Goal: Information Seeking & Learning: Learn about a topic

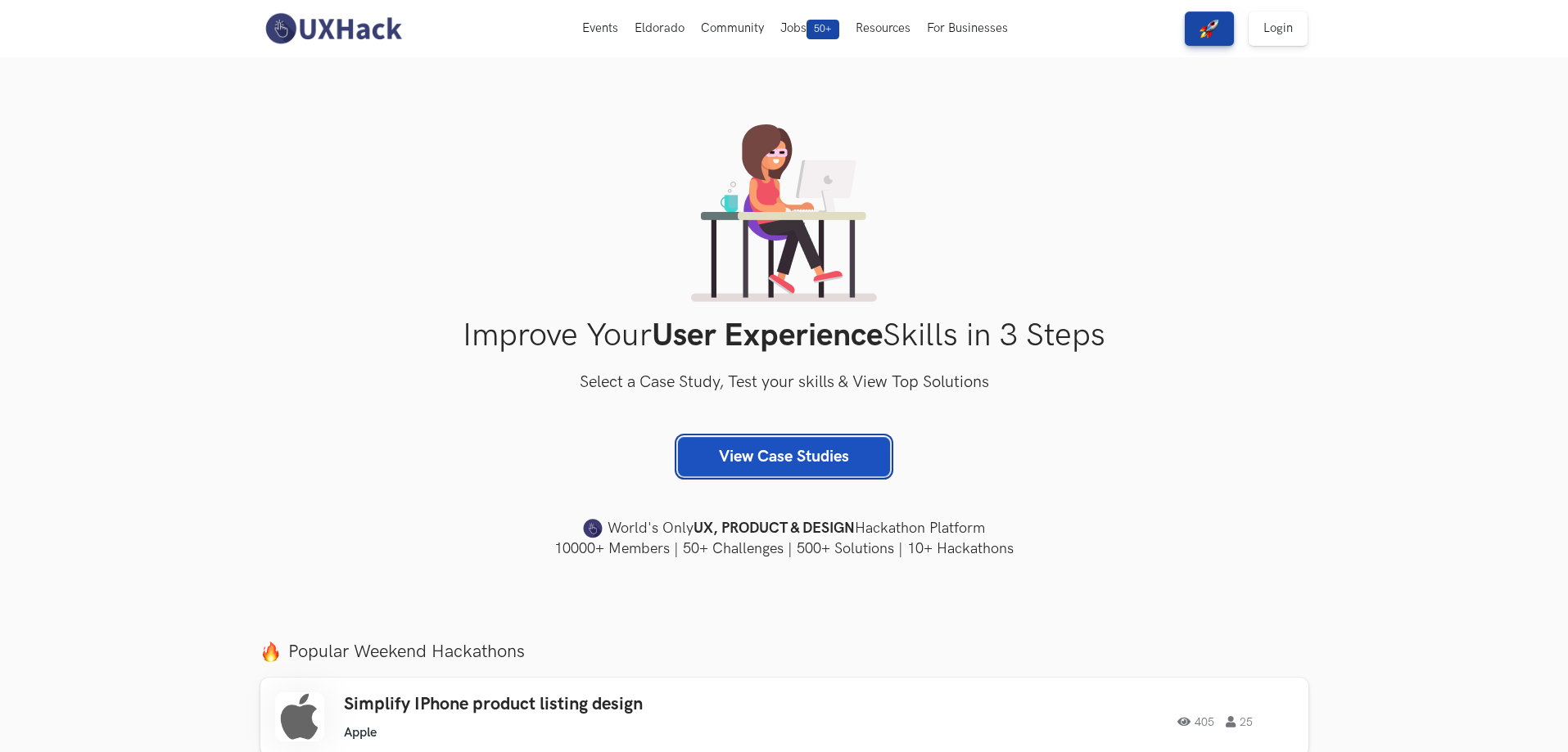
click at [818, 460] on link "View Case Studies" at bounding box center [784, 456] width 212 height 40
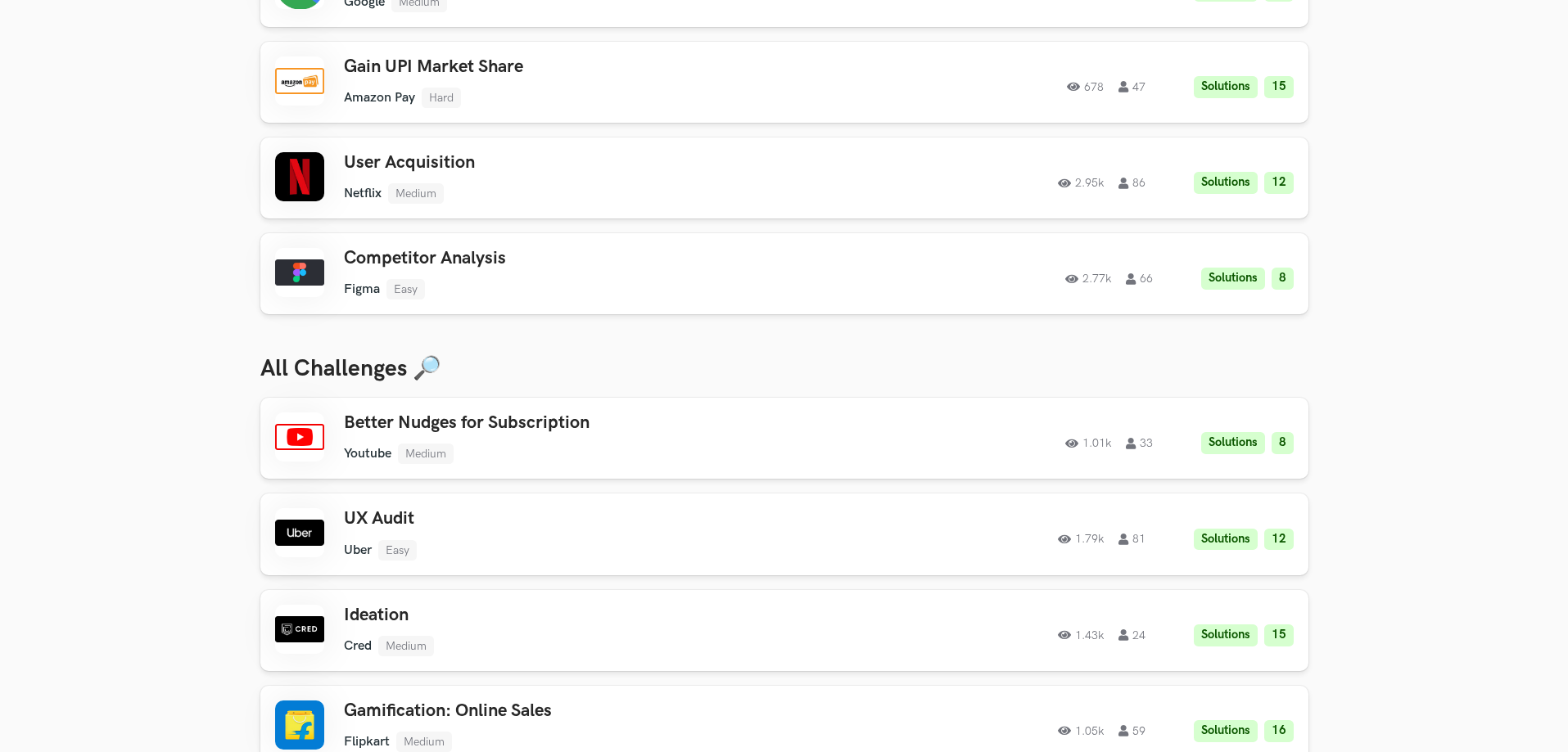
scroll to position [328, 0]
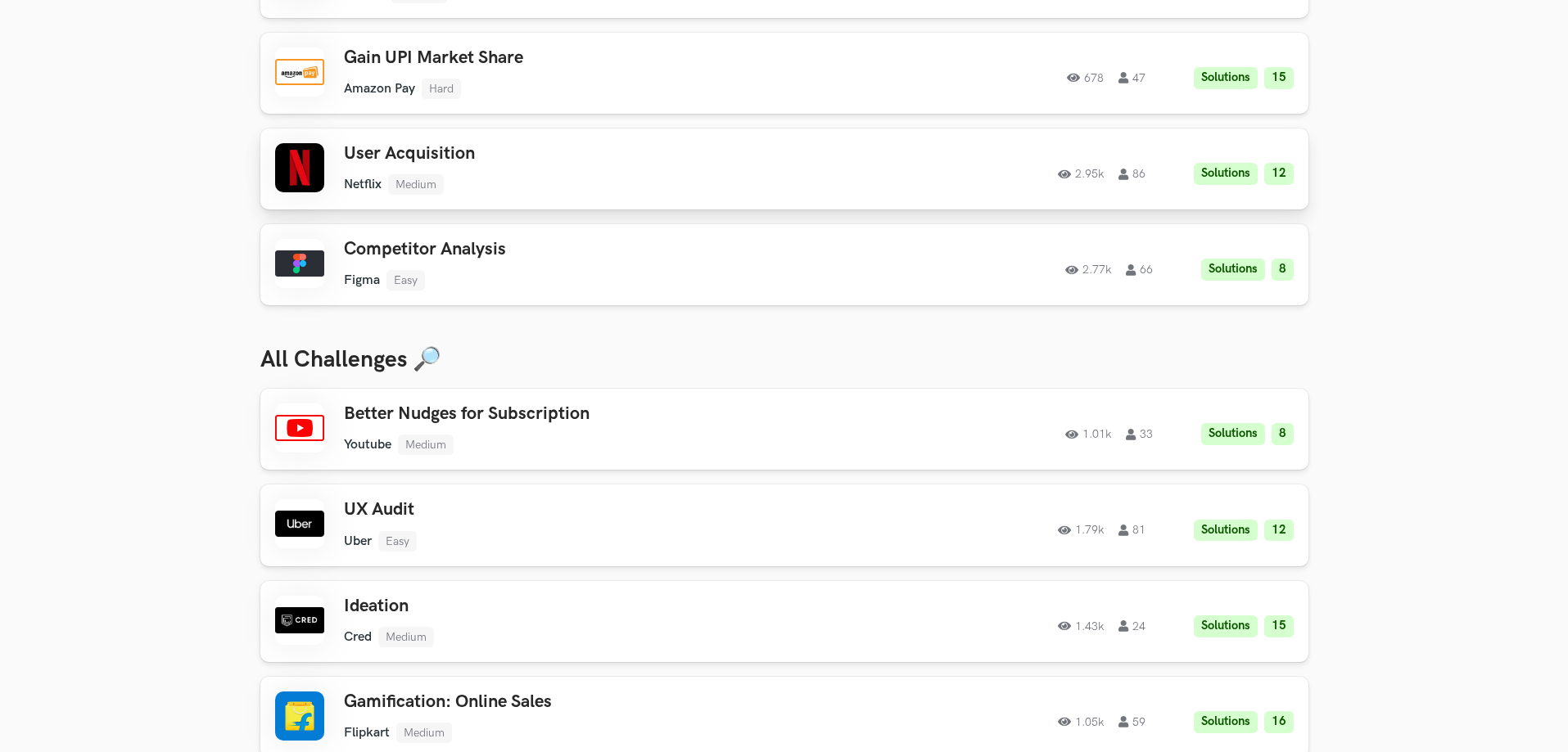
click at [625, 168] on div "User Acquisition Netflix Medium Netflix Medium Solutions 12 2.95k 86" at bounding box center [576, 169] width 465 height 52
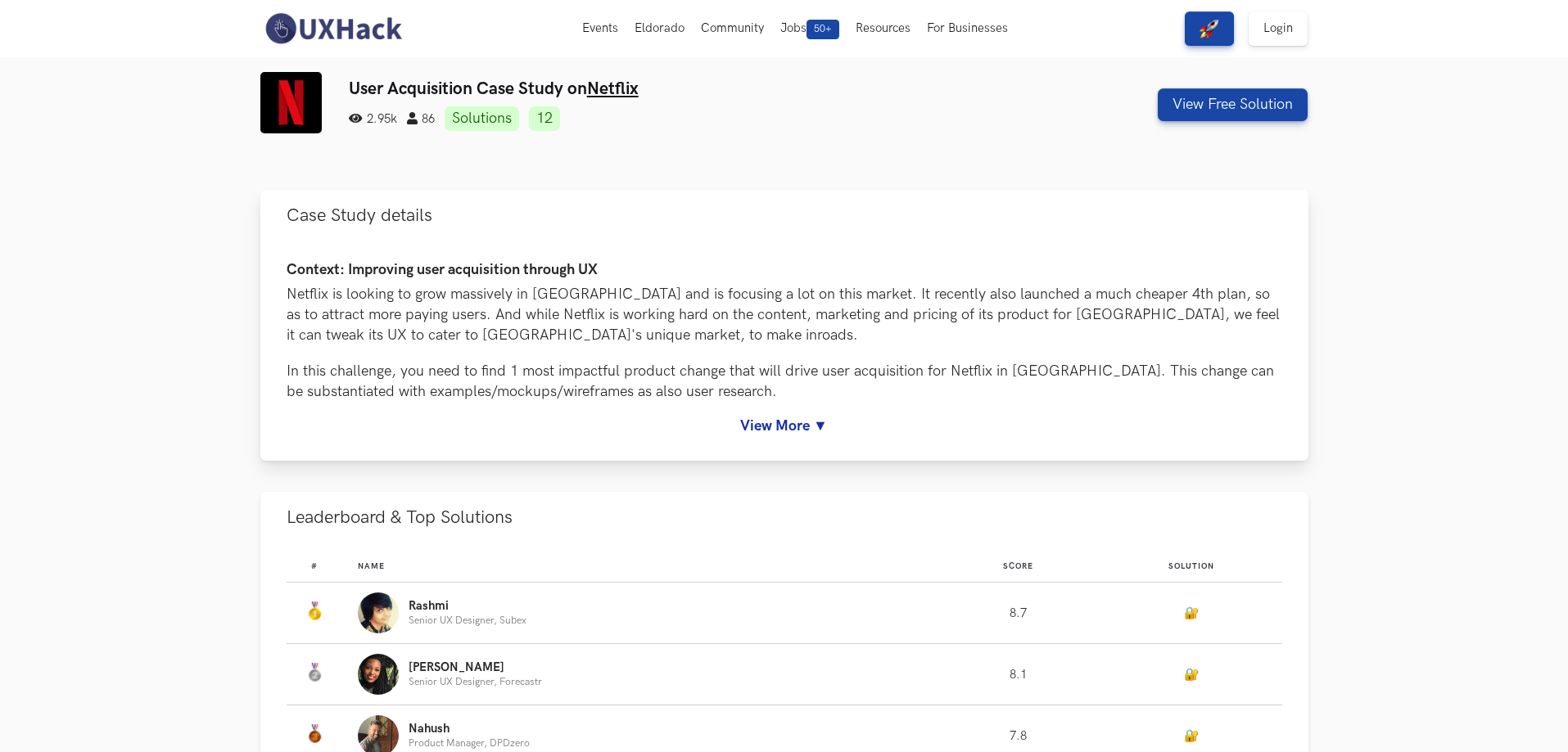
click at [820, 429] on link "View More ▼" at bounding box center [784, 426] width 995 height 18
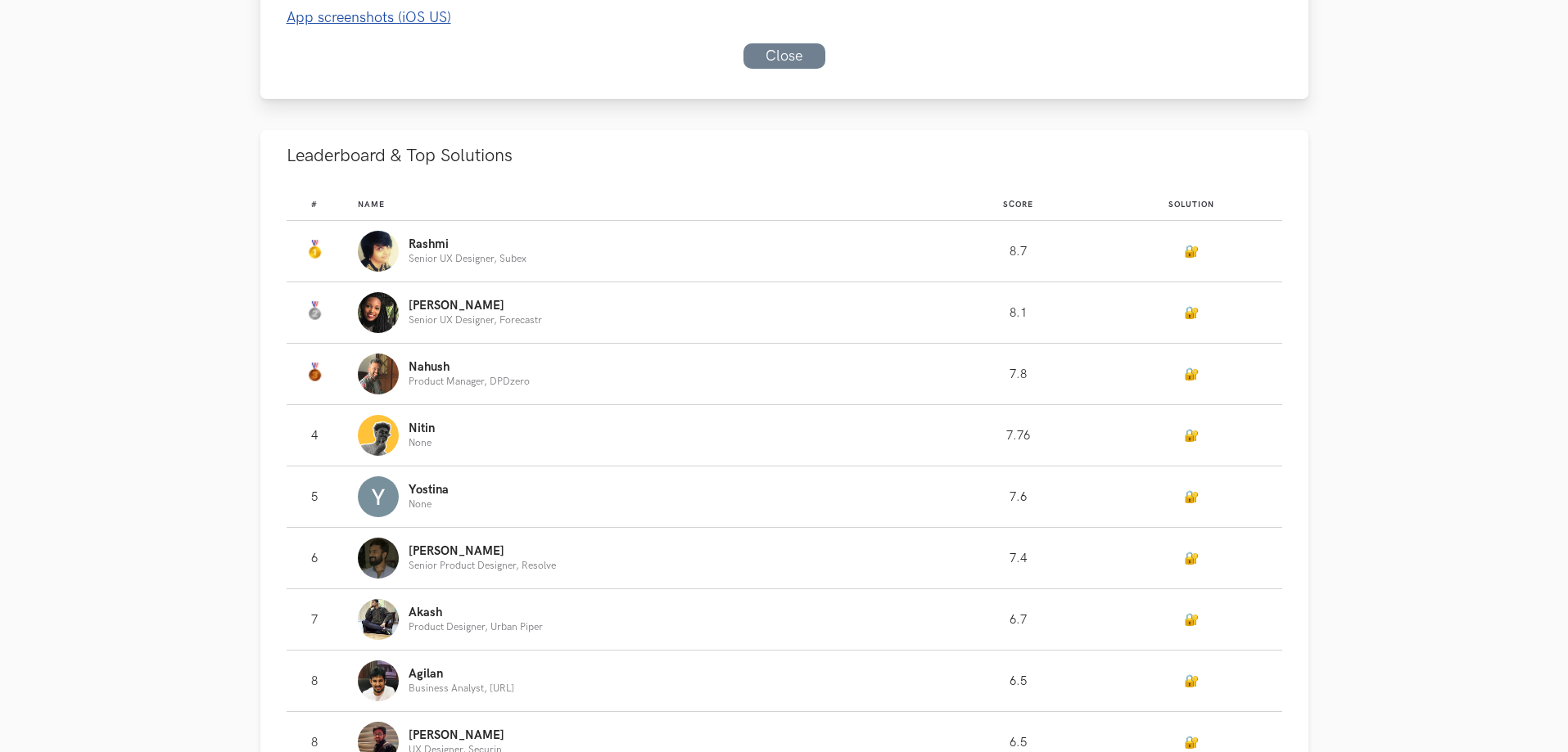
scroll to position [1064, 0]
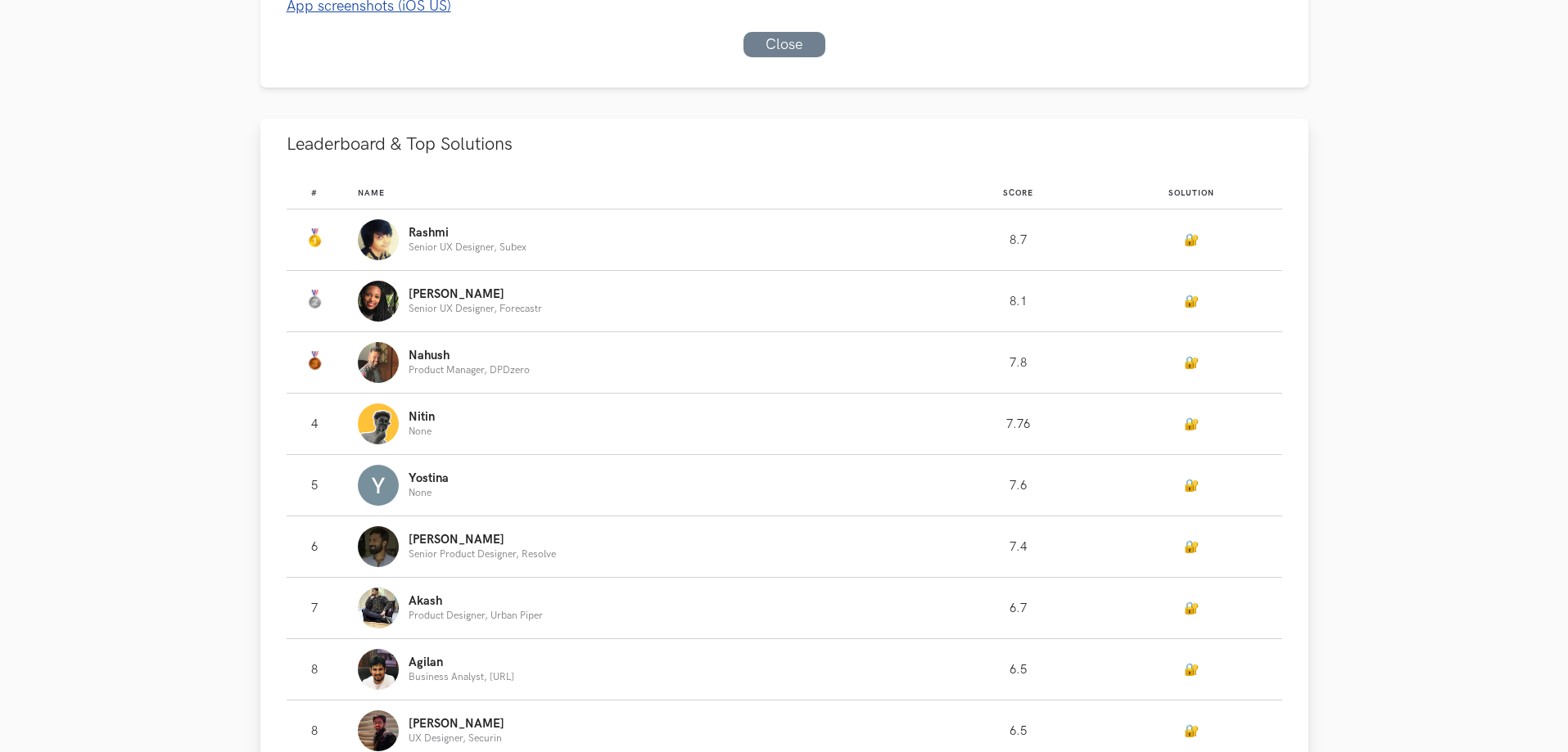
click at [449, 232] on p "Rashmi" at bounding box center [468, 232] width 118 height 13
click at [618, 237] on div "Rashmi Senior UX Designer, Subex" at bounding box center [640, 240] width 564 height 41
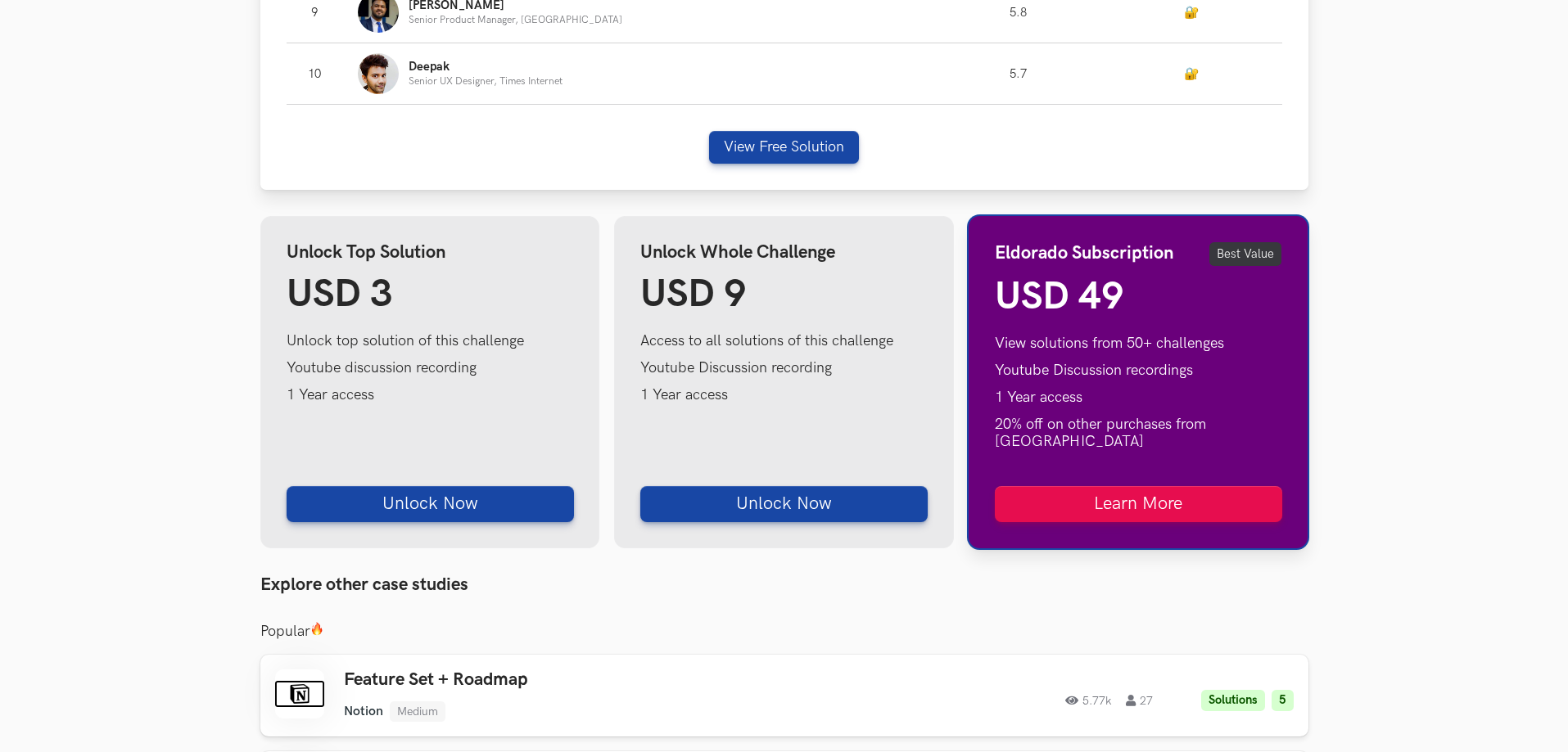
scroll to position [1965, 0]
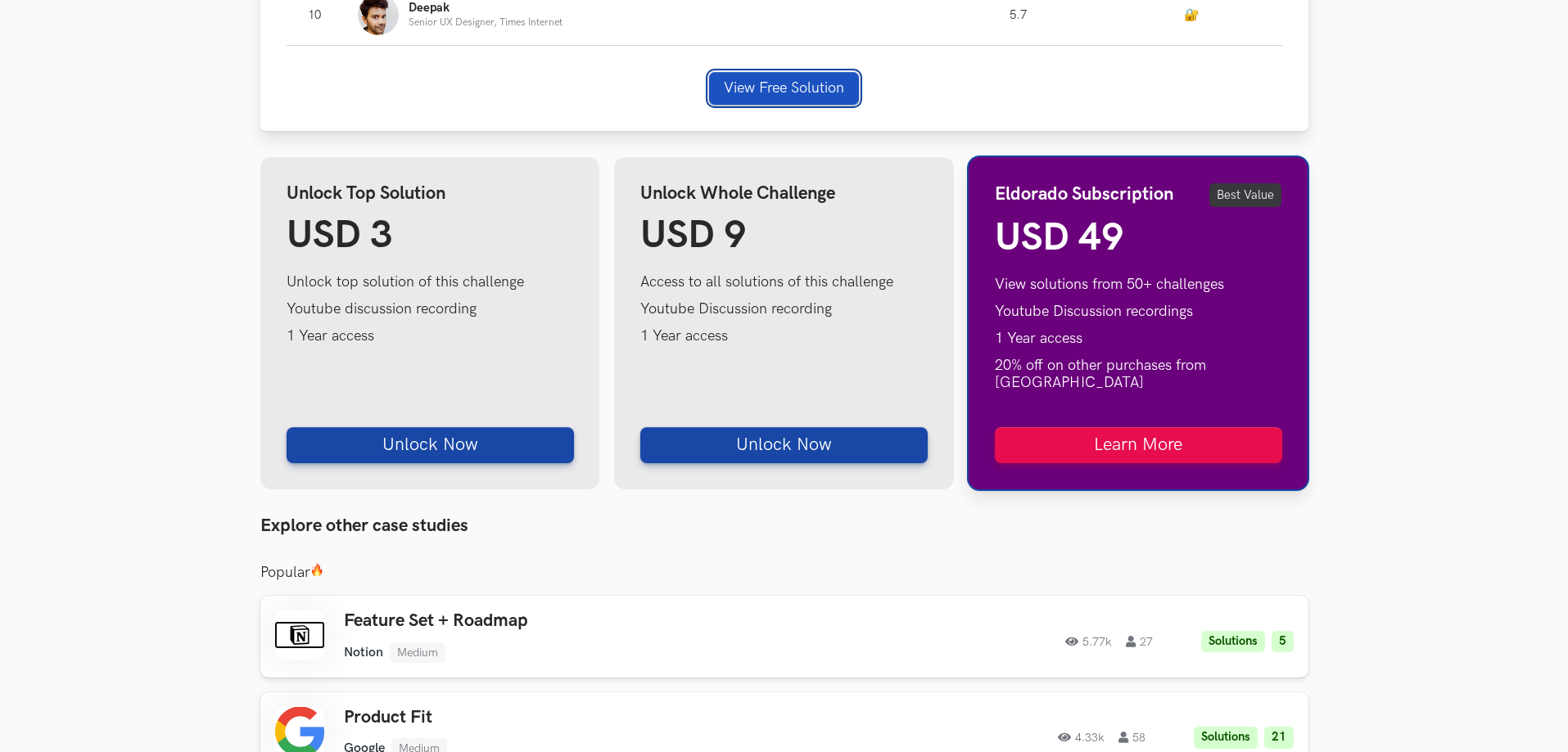
click at [756, 85] on button "View Free Solution" at bounding box center [784, 88] width 150 height 33
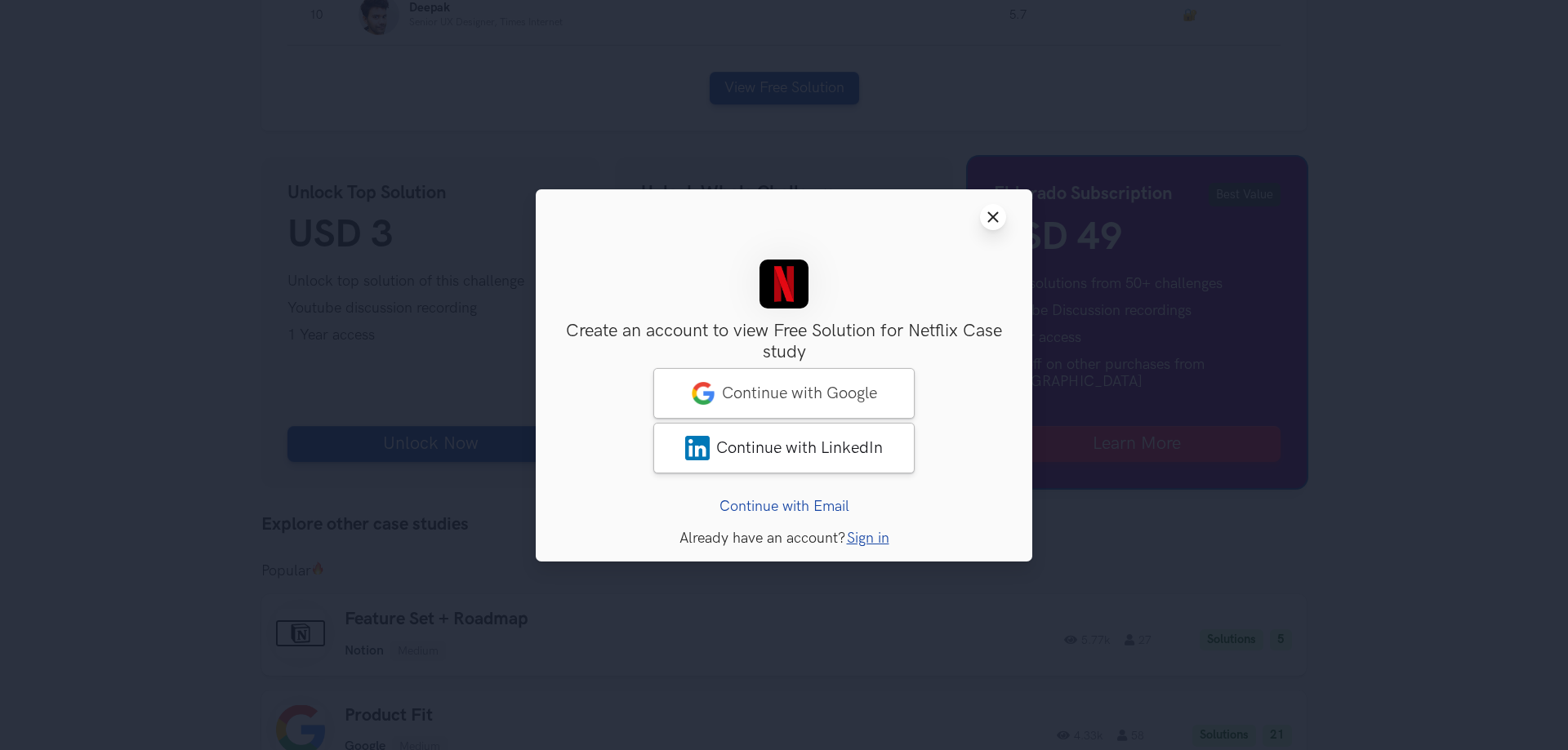
click at [980, 213] on button "Close modal window" at bounding box center [993, 217] width 26 height 26
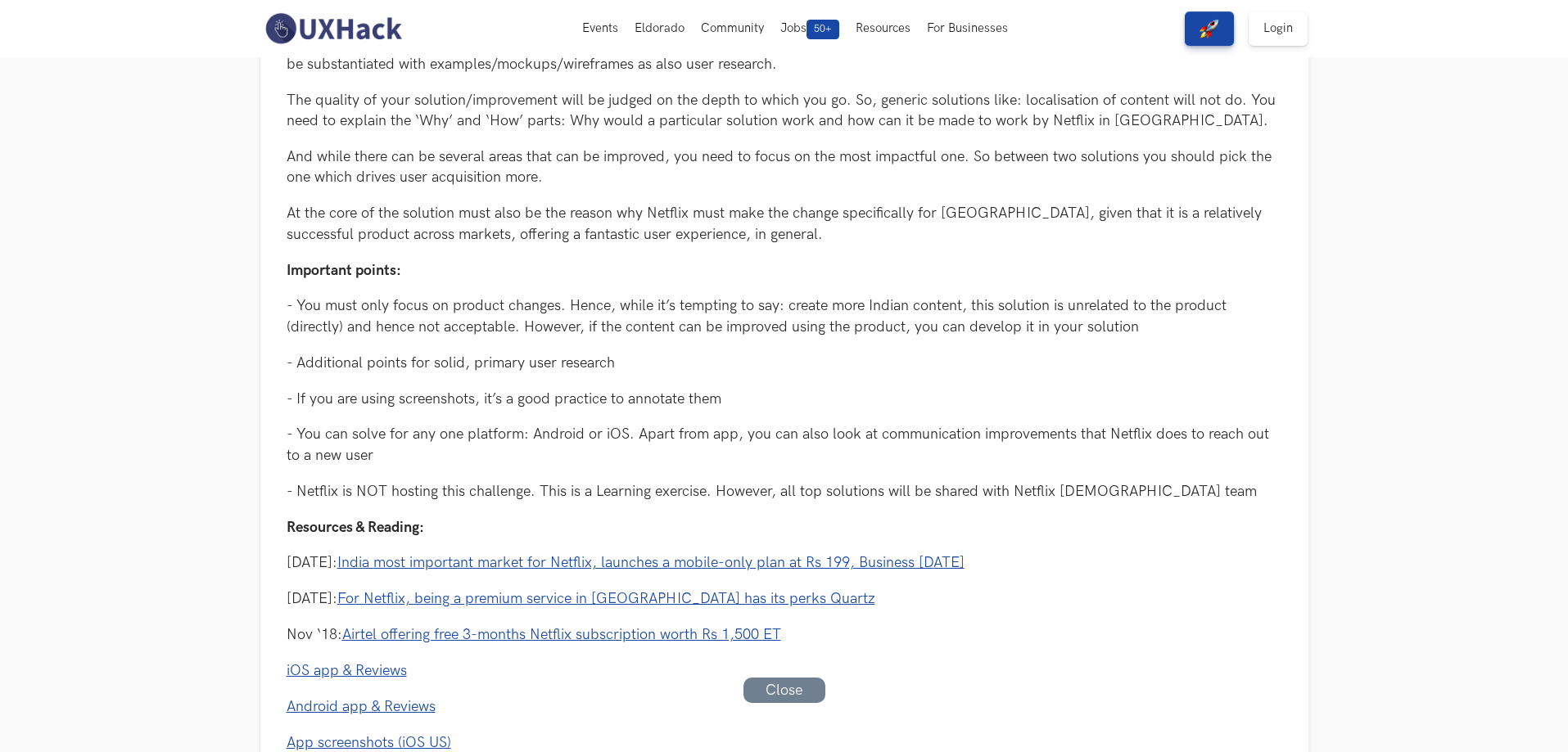
scroll to position [0, 0]
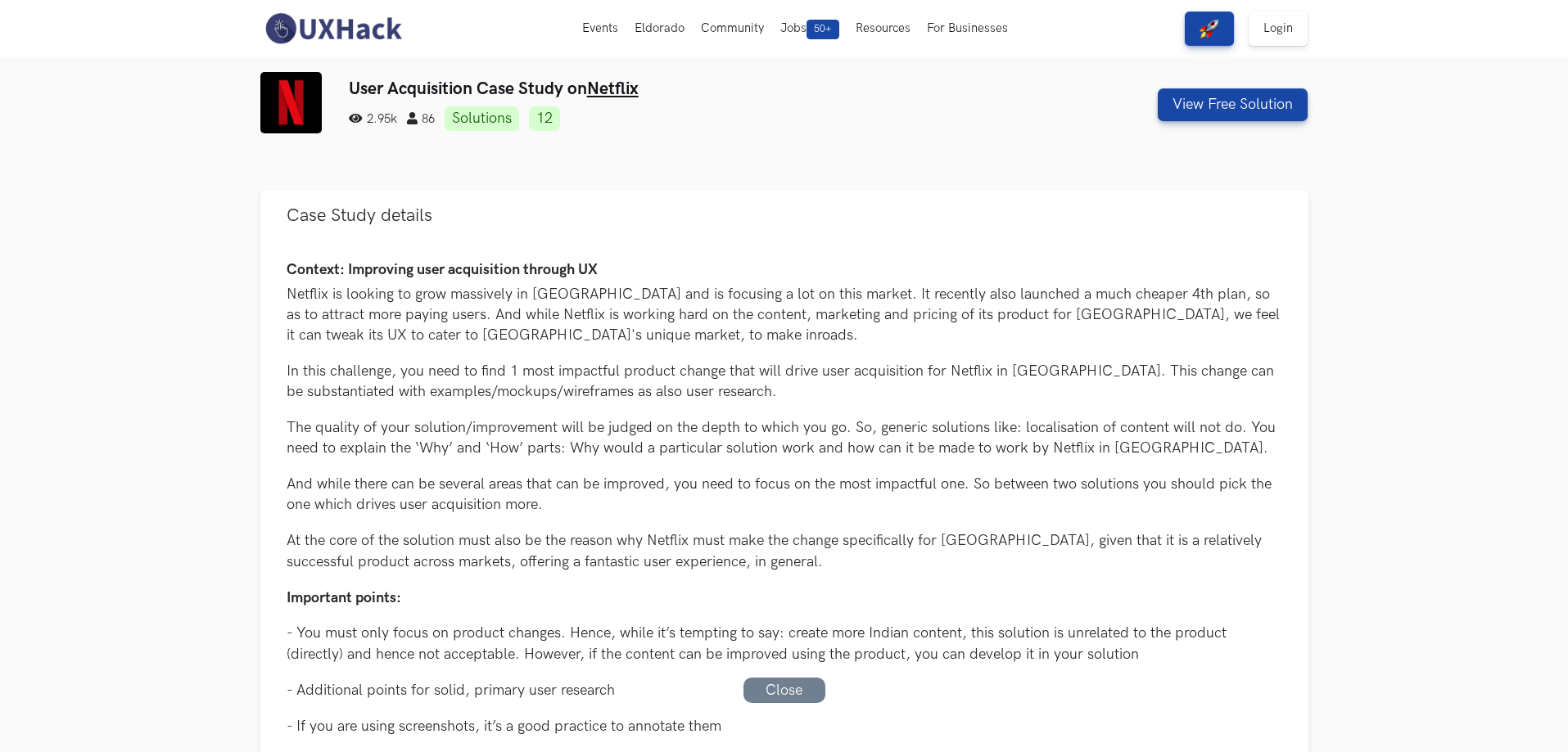
click at [359, 38] on img at bounding box center [333, 28] width 145 height 34
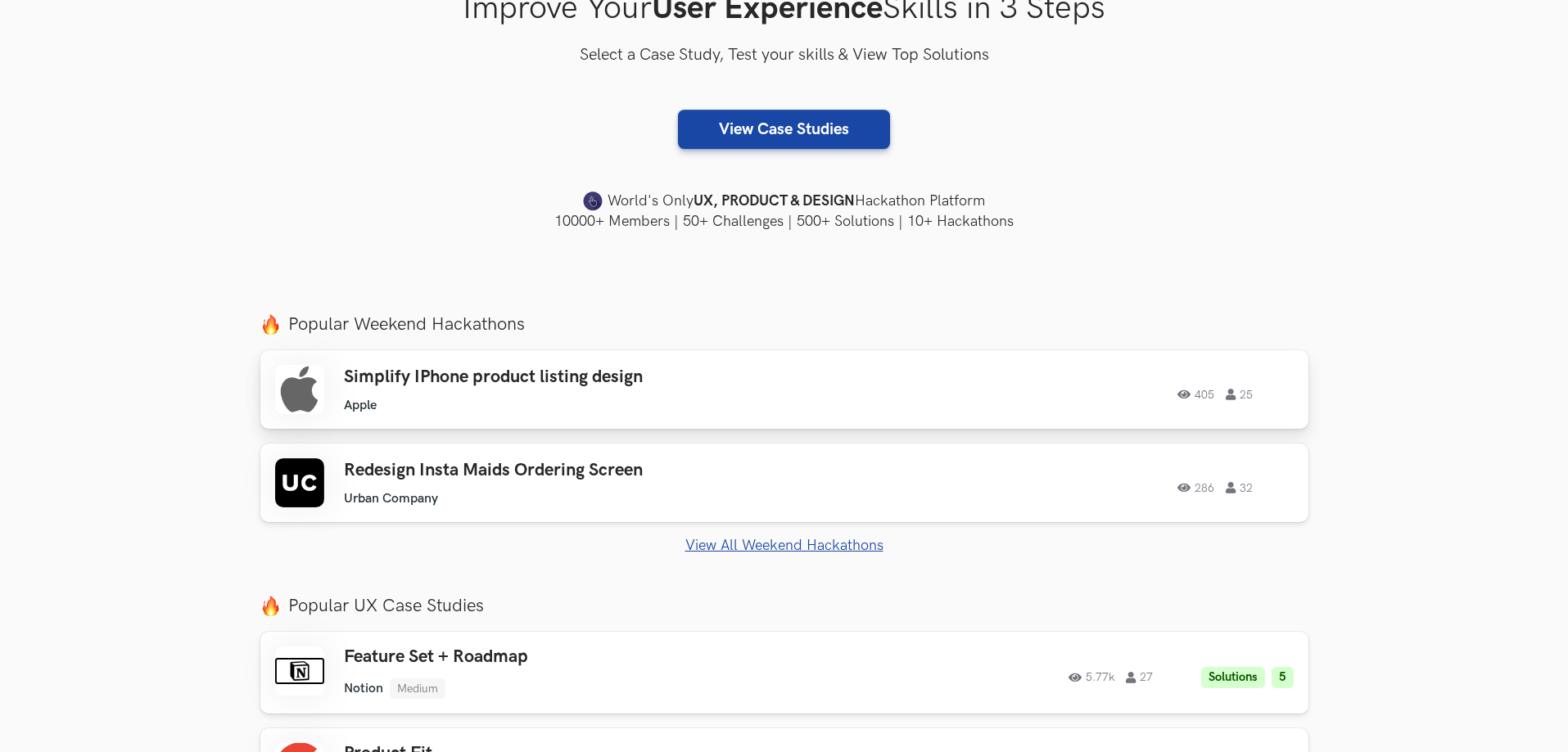
click at [872, 409] on div "Simplify IPhone product listing design Apple Apple 405 25 405 25" at bounding box center [784, 390] width 1018 height 49
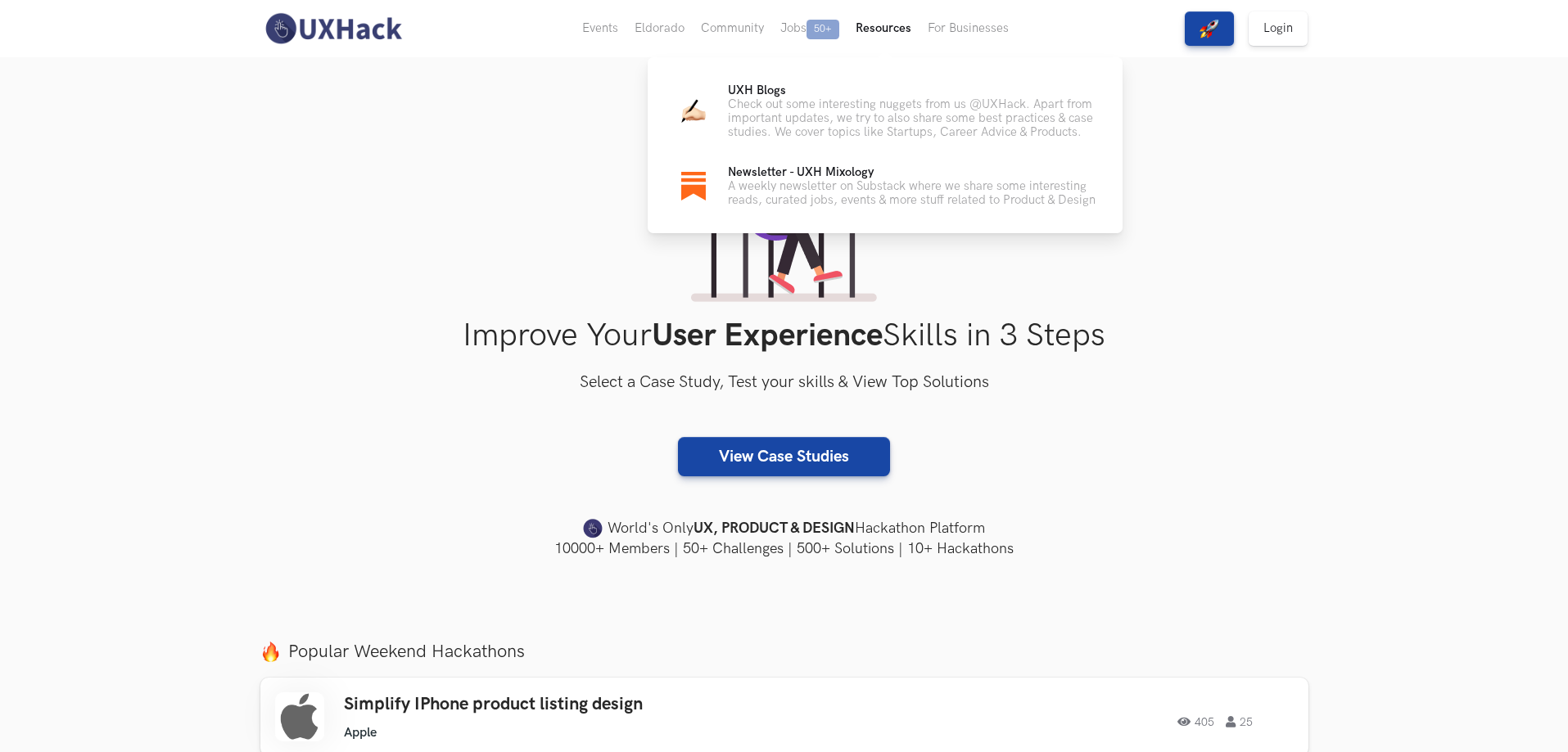
click at [888, 30] on button "Resources" at bounding box center [884, 28] width 72 height 57
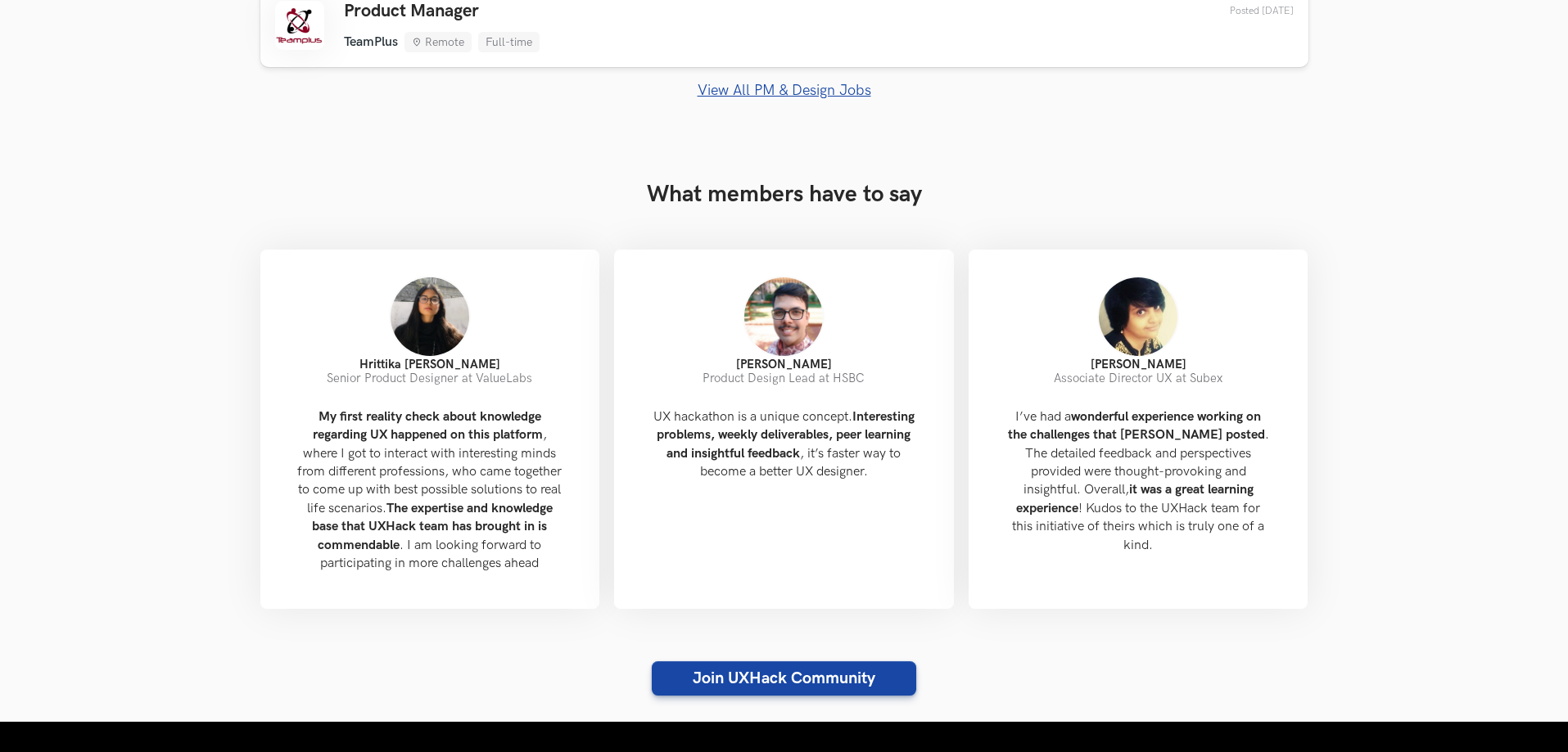
scroll to position [1391, 0]
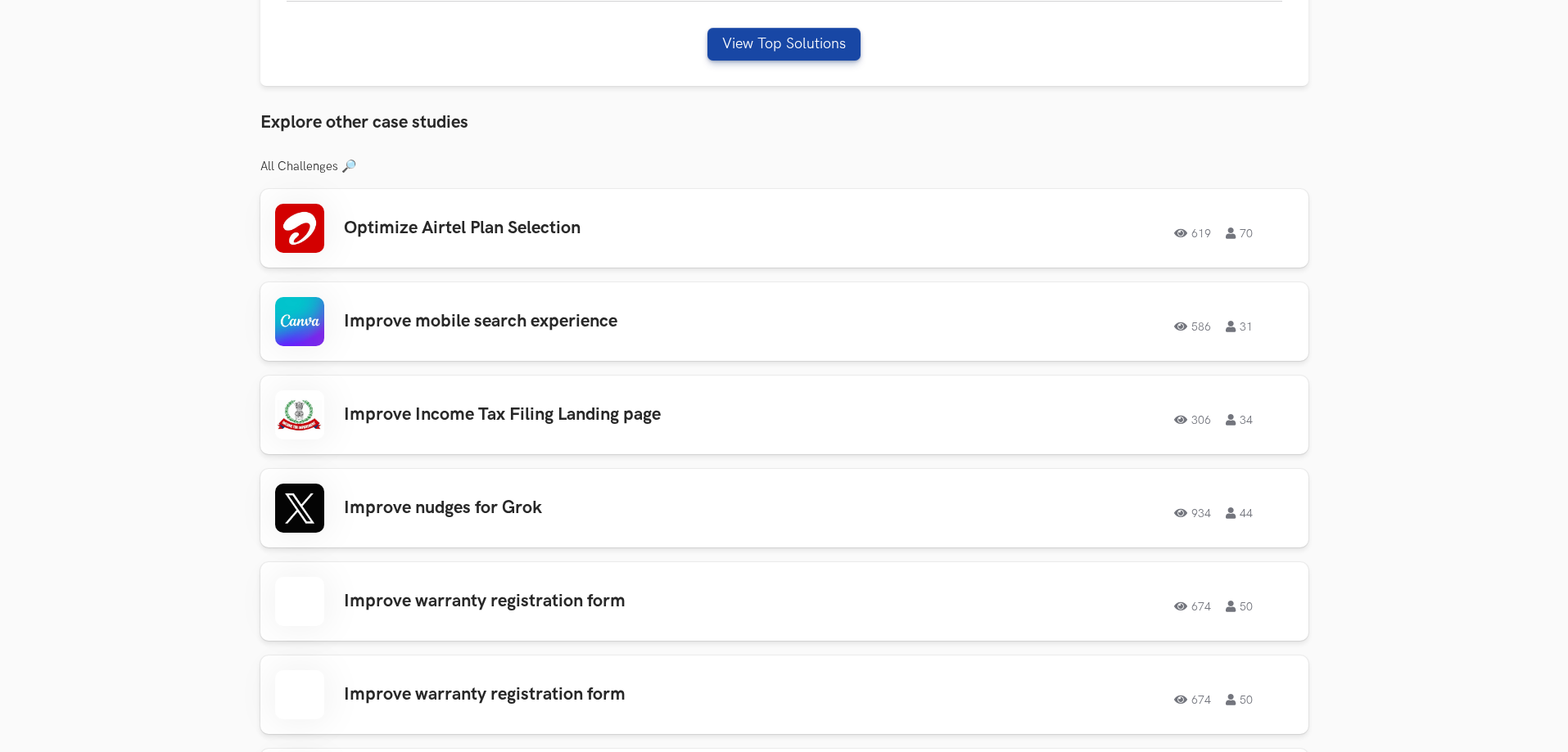
scroll to position [1064, 0]
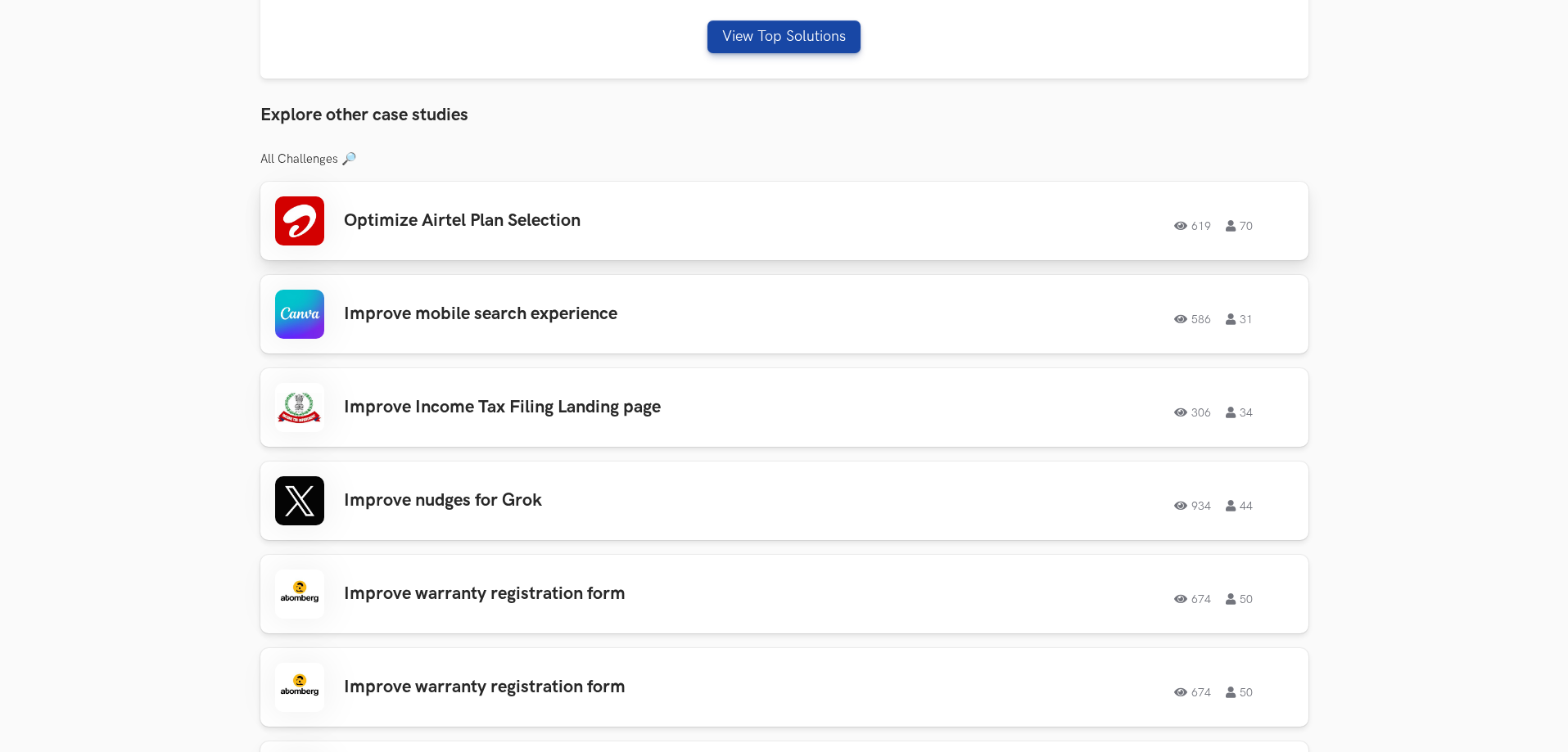
click at [766, 244] on div "Optimize Airtel Plan Selection 619 70 619 70" at bounding box center [784, 221] width 1018 height 49
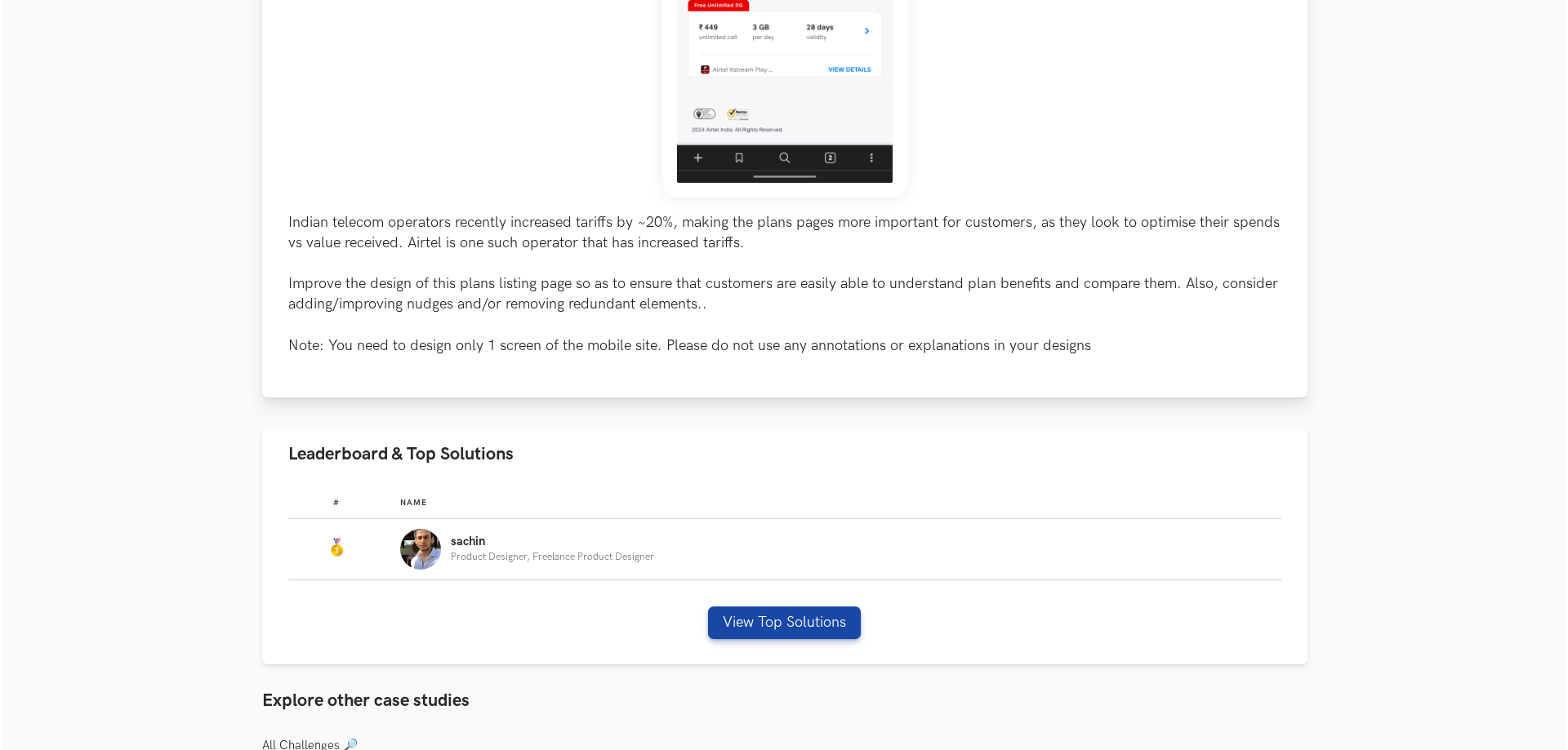
scroll to position [572, 0]
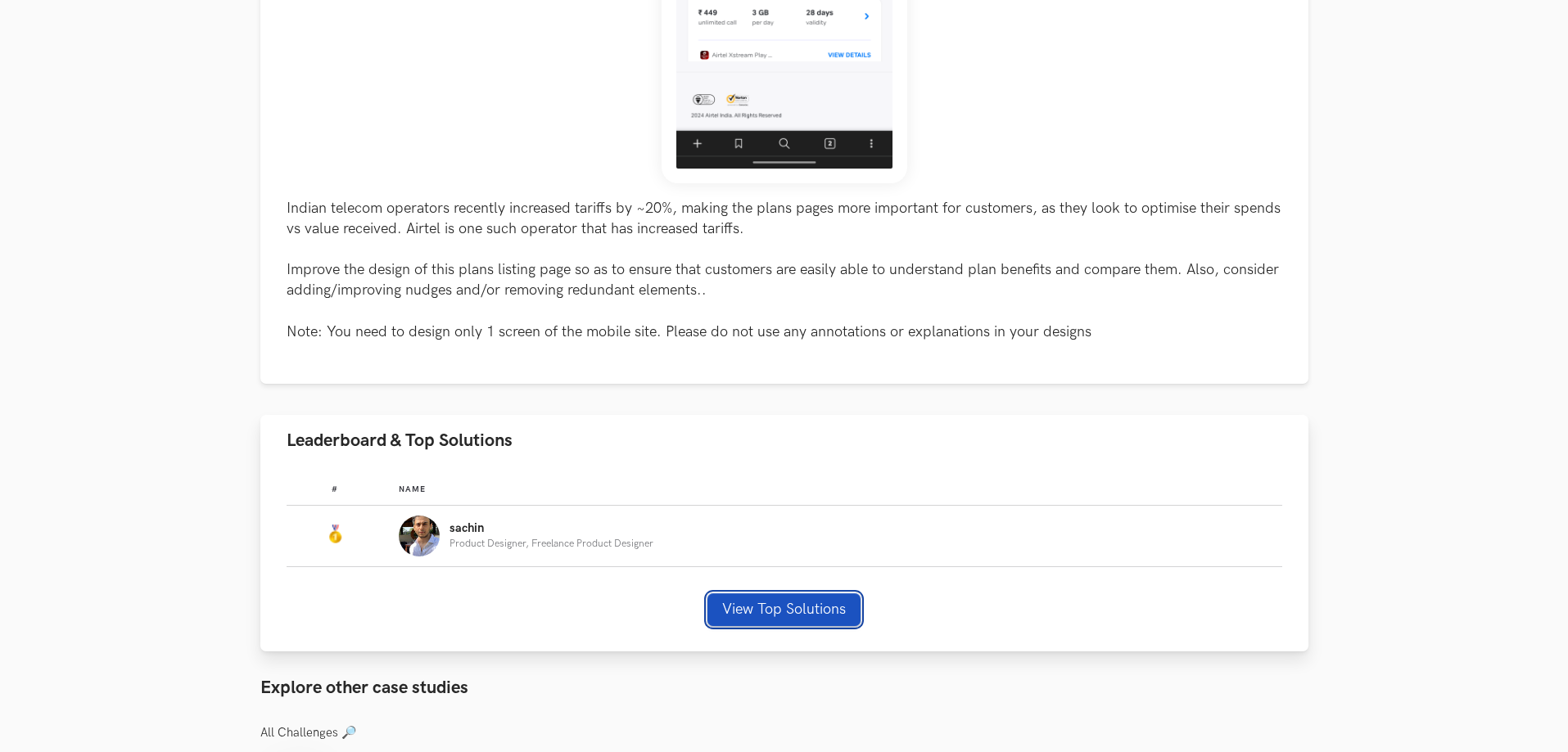
click at [757, 603] on button "View Top Solutions" at bounding box center [784, 609] width 153 height 33
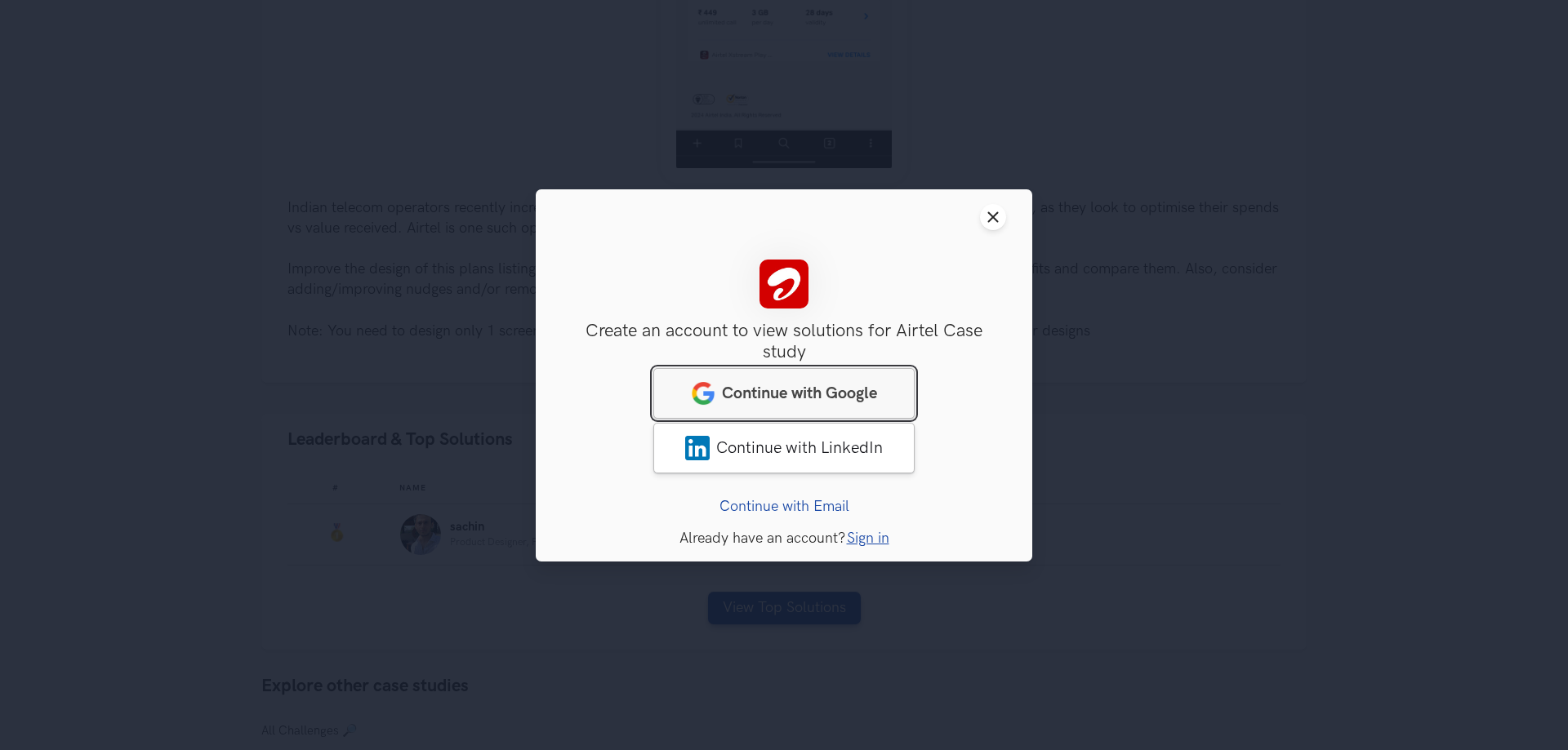
click at [813, 401] on span "Continue with Google" at bounding box center [799, 393] width 155 height 19
